Goal: Task Accomplishment & Management: Complete application form

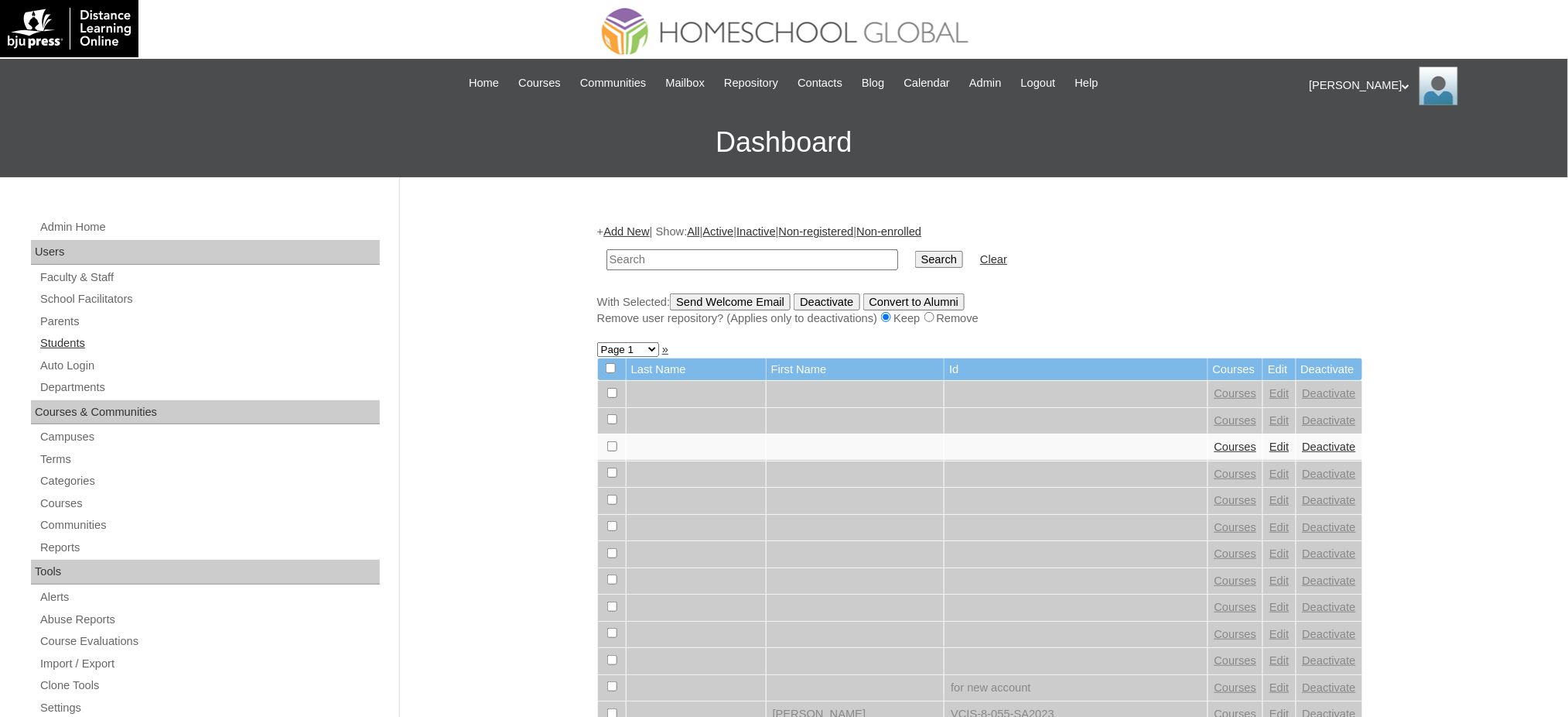
click at [72, 342] on link "Students" at bounding box center [208, 343] width 341 height 19
click at [688, 263] on input "text" at bounding box center [752, 260] width 292 height 21
paste input "Kyrrh Jzhean"
type input "Kyrrh Jzhean"
click at [915, 260] on input "Search" at bounding box center [939, 260] width 48 height 17
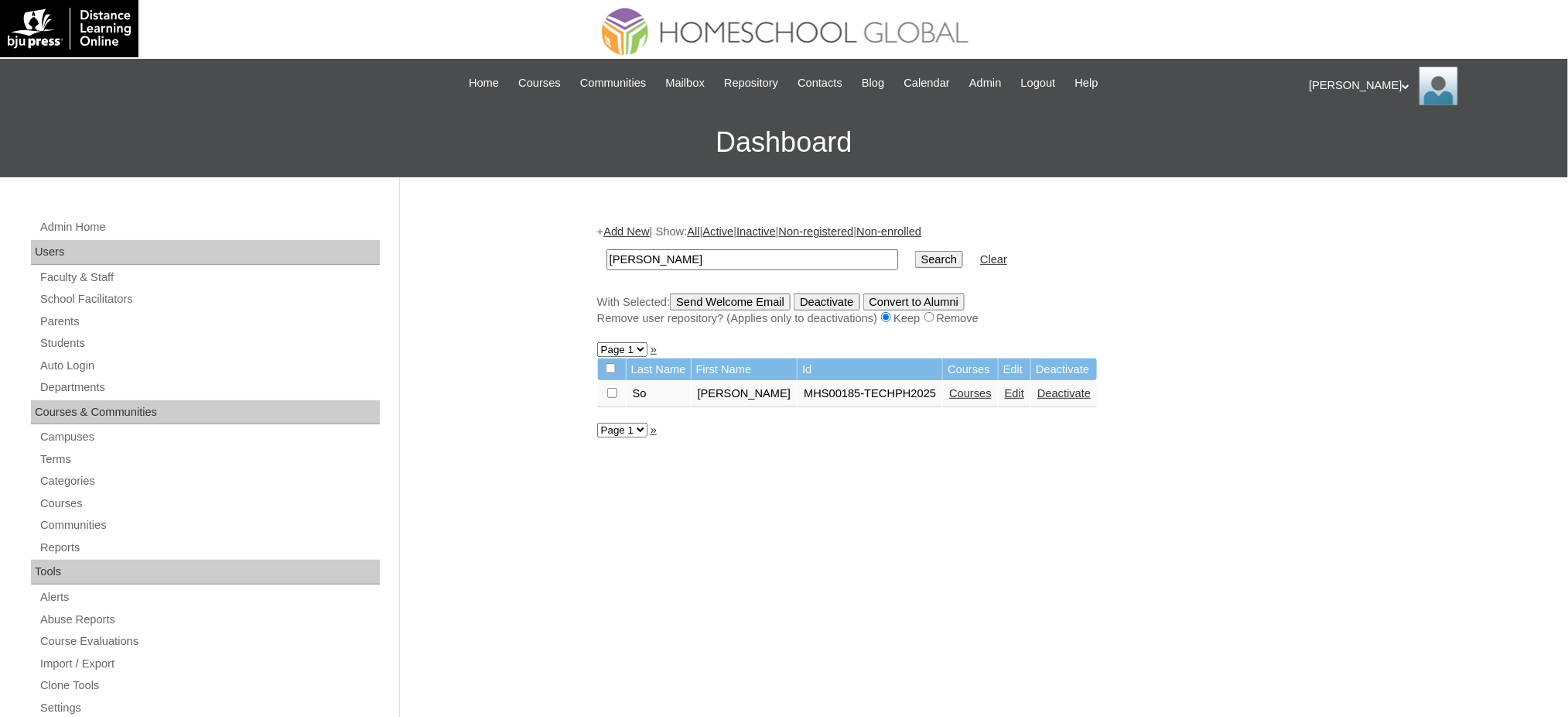
click at [949, 387] on link "Courses" at bounding box center [970, 393] width 42 height 12
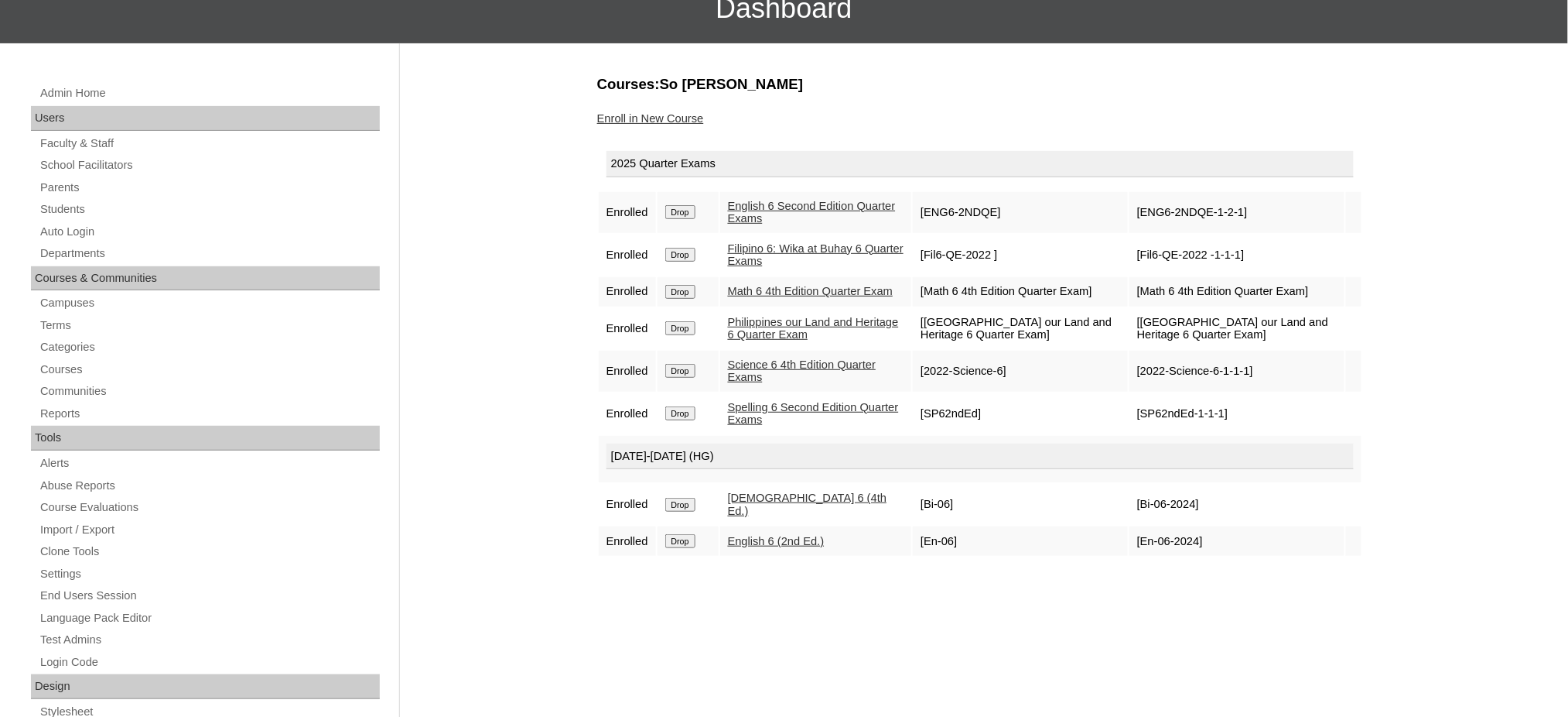
scroll to position [206, 0]
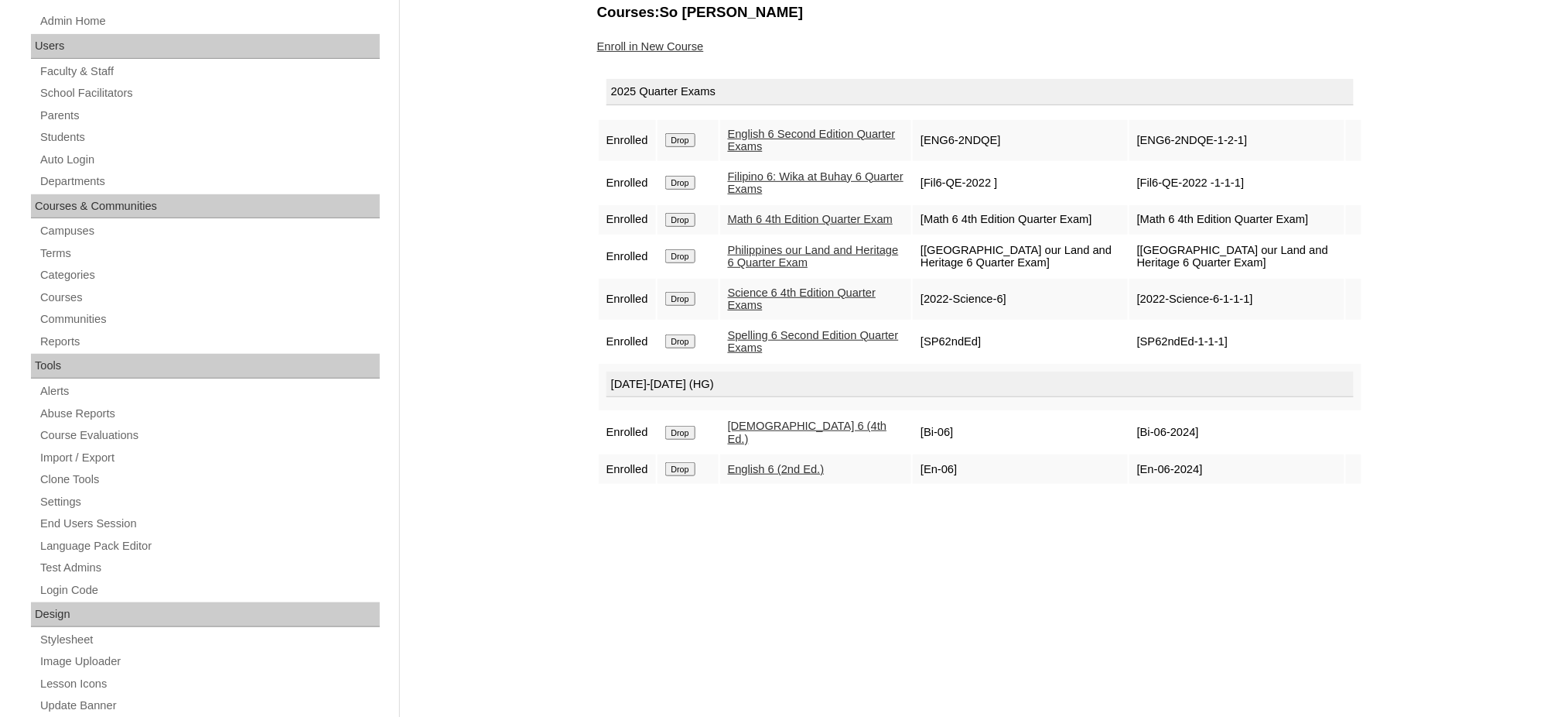
click at [675, 42] on link "Enroll in New Course" at bounding box center [650, 46] width 107 height 12
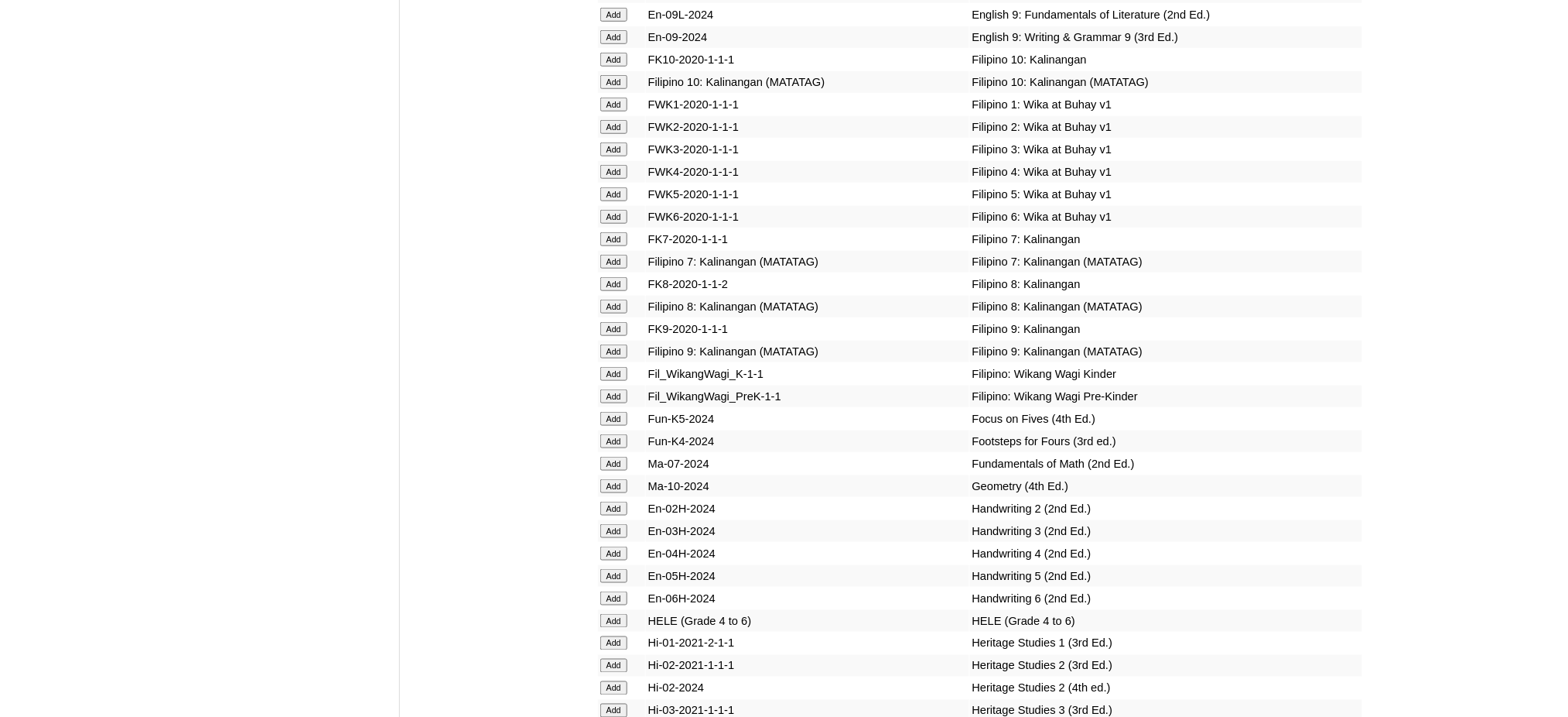
scroll to position [4746, 0]
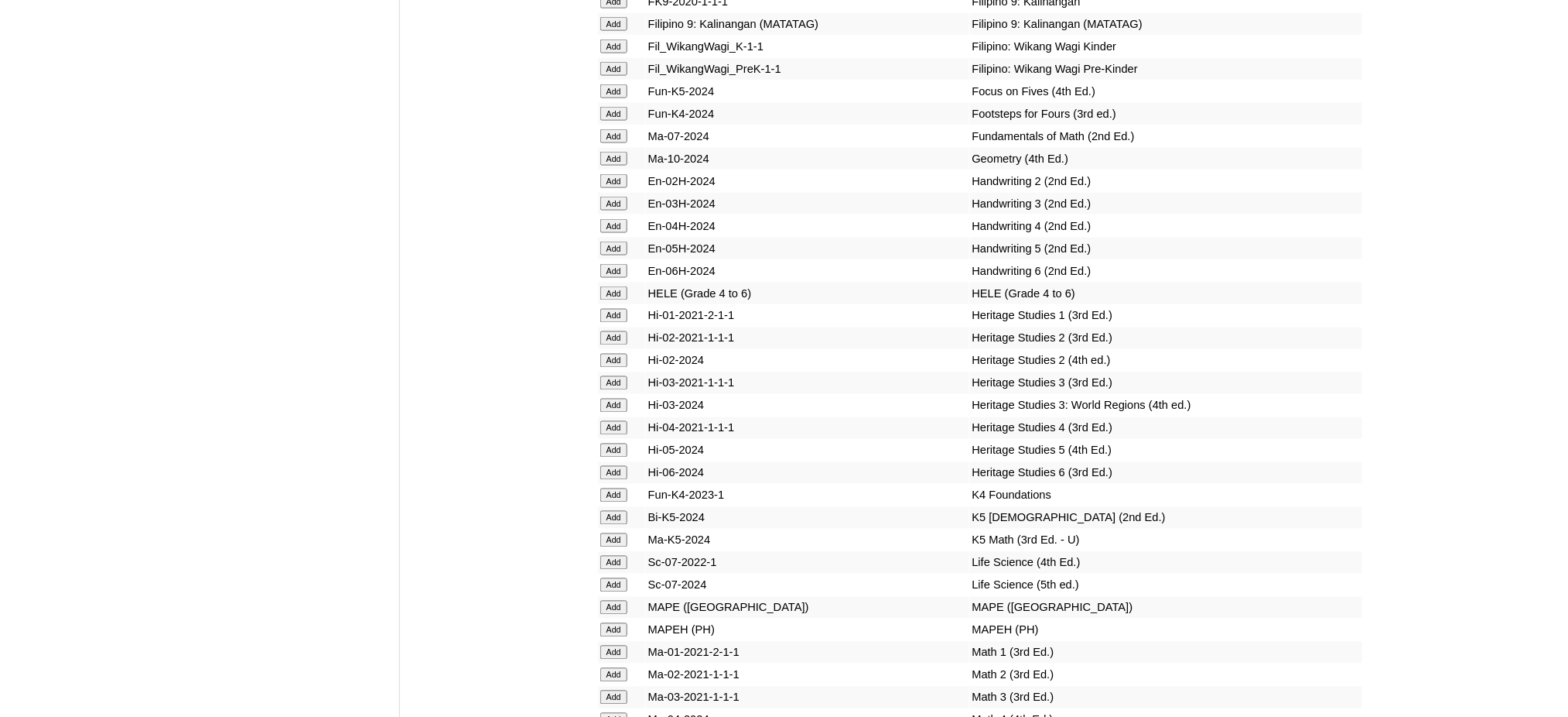
scroll to position [4953, 0]
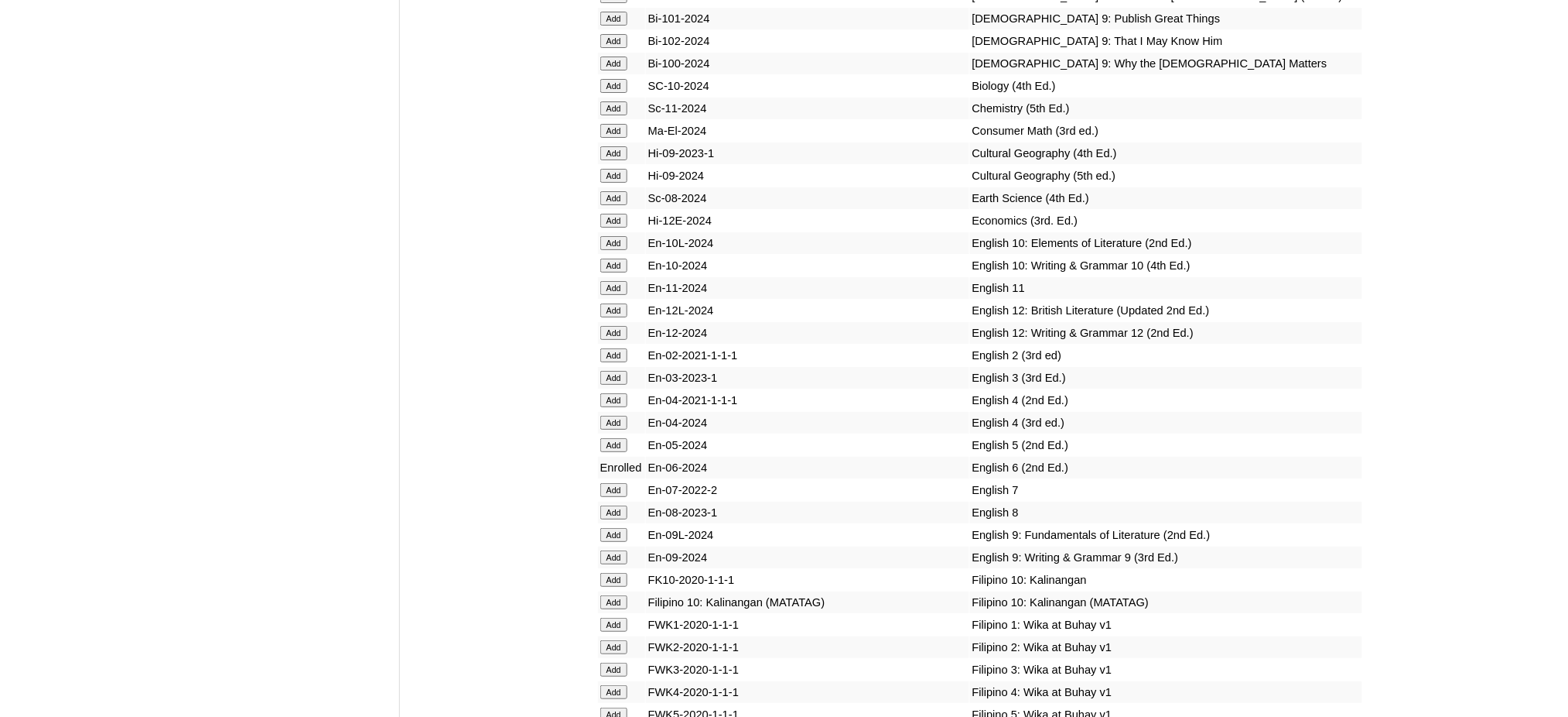
scroll to position [3817, 0]
